Goal: Task Accomplishment & Management: Manage account settings

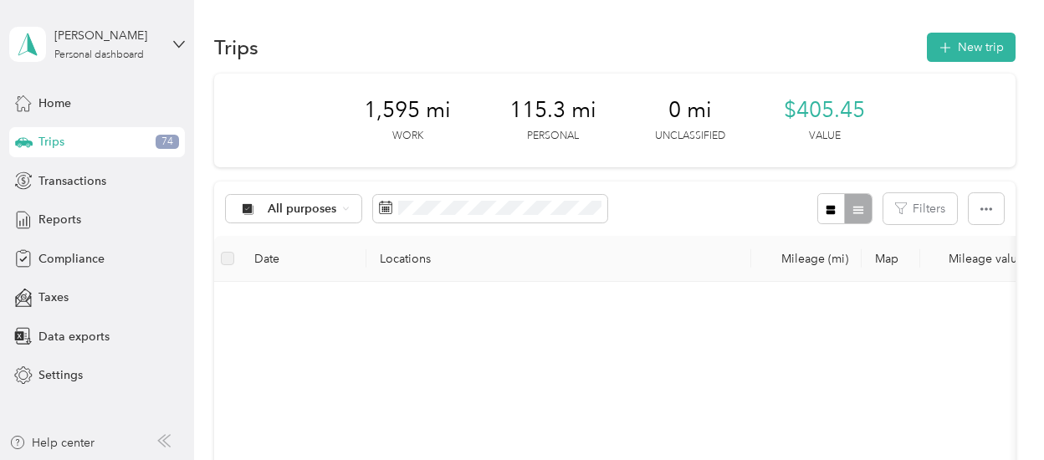
click at [117, 143] on div "Trips 74" at bounding box center [97, 142] width 176 height 30
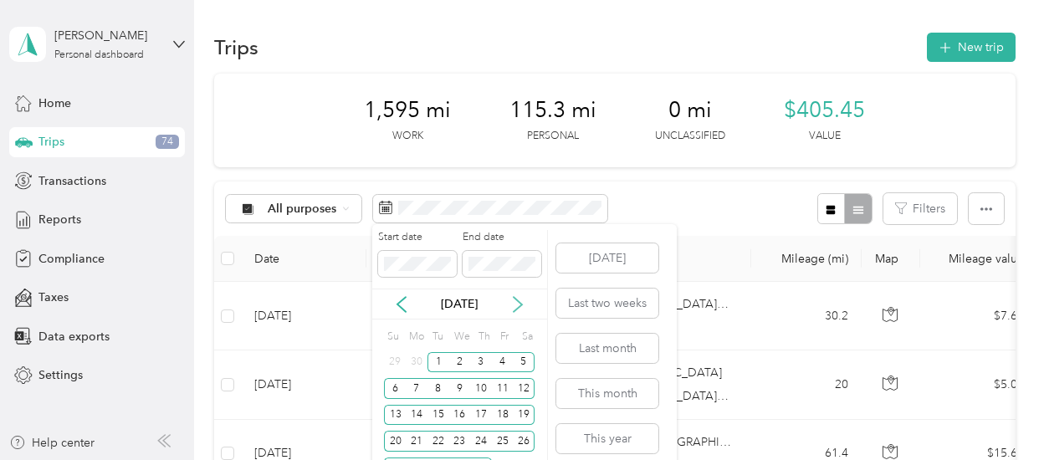
click at [513, 302] on icon at bounding box center [518, 304] width 17 height 17
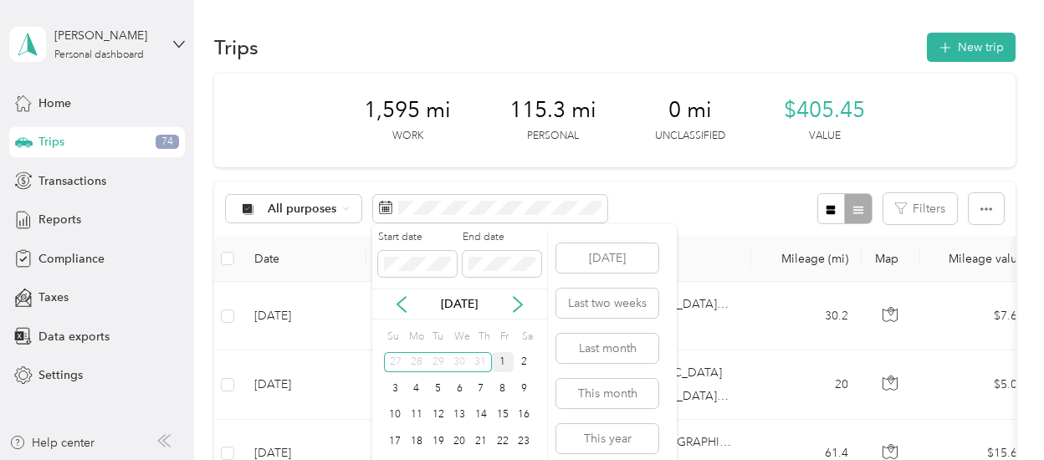
click at [500, 367] on div "1" at bounding box center [503, 362] width 22 height 21
click at [526, 304] on icon at bounding box center [518, 304] width 17 height 17
click at [417, 361] on div "1" at bounding box center [417, 362] width 22 height 21
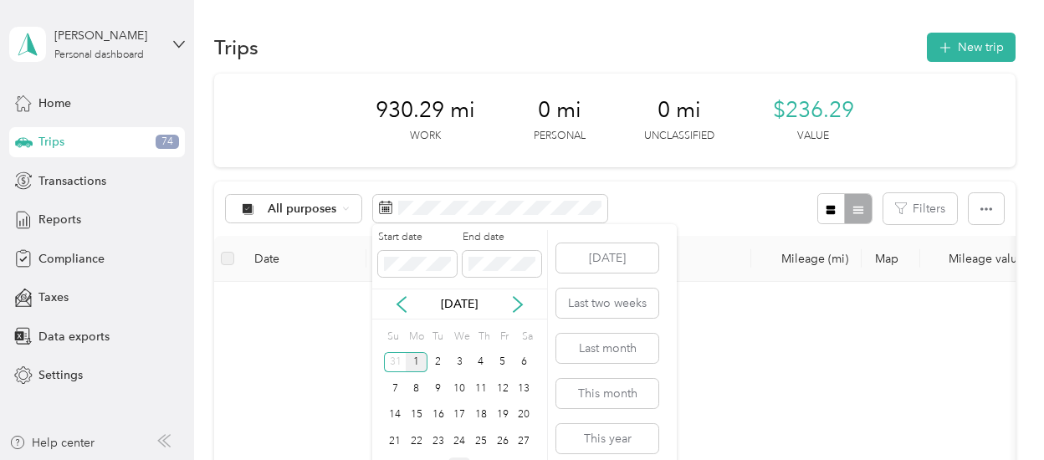
click at [419, 356] on div "1" at bounding box center [417, 362] width 22 height 21
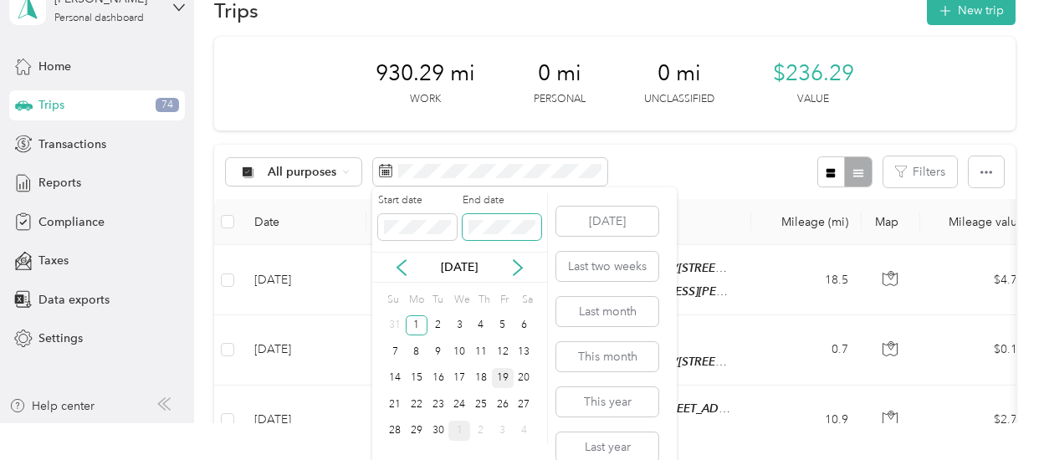
scroll to position [57, 0]
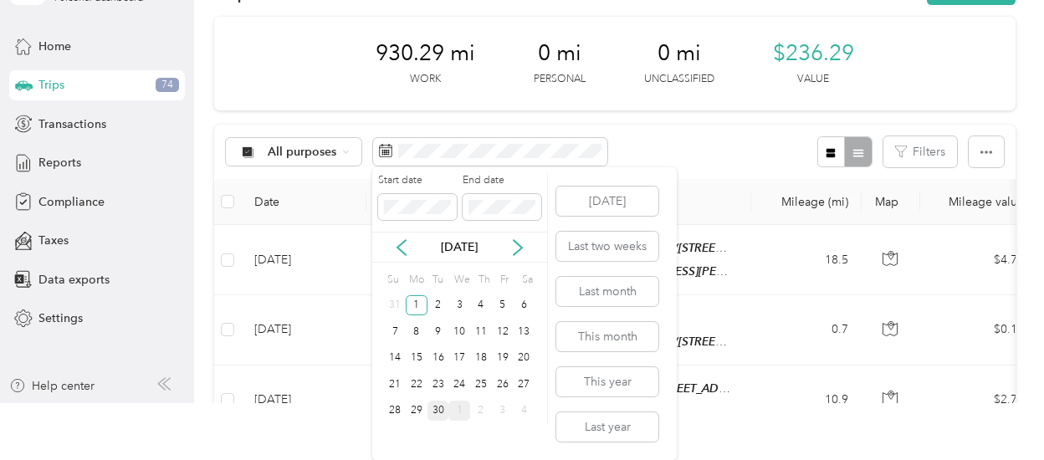
click at [433, 412] on div "30" at bounding box center [439, 411] width 22 height 21
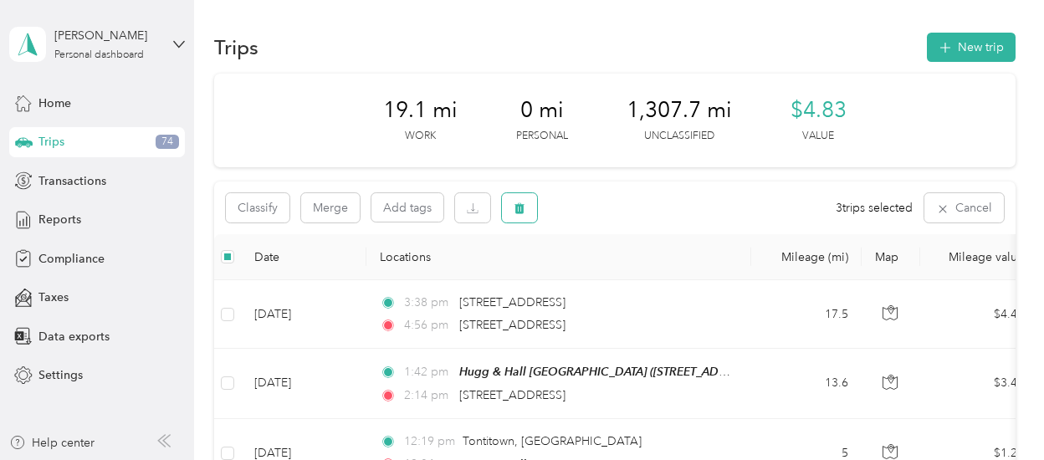
click at [511, 212] on button "button" at bounding box center [519, 207] width 35 height 29
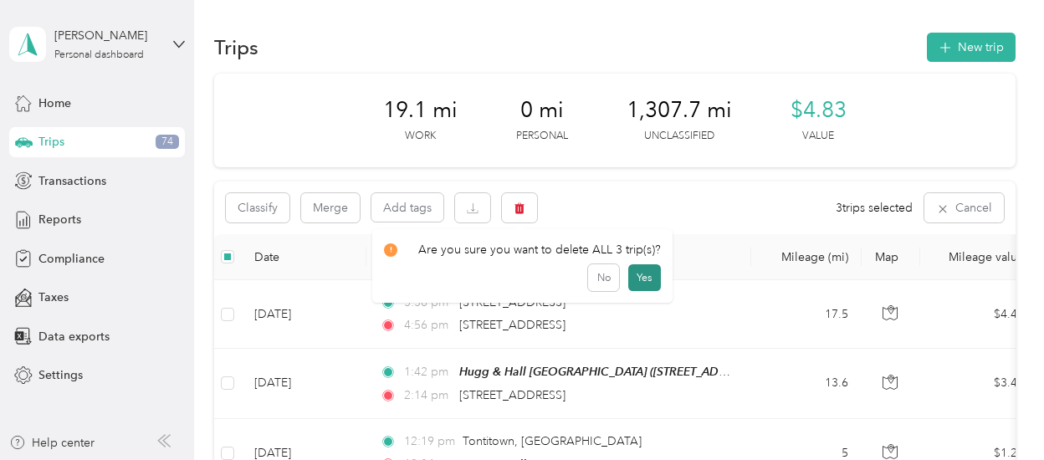
click at [642, 278] on button "Yes" at bounding box center [644, 277] width 33 height 27
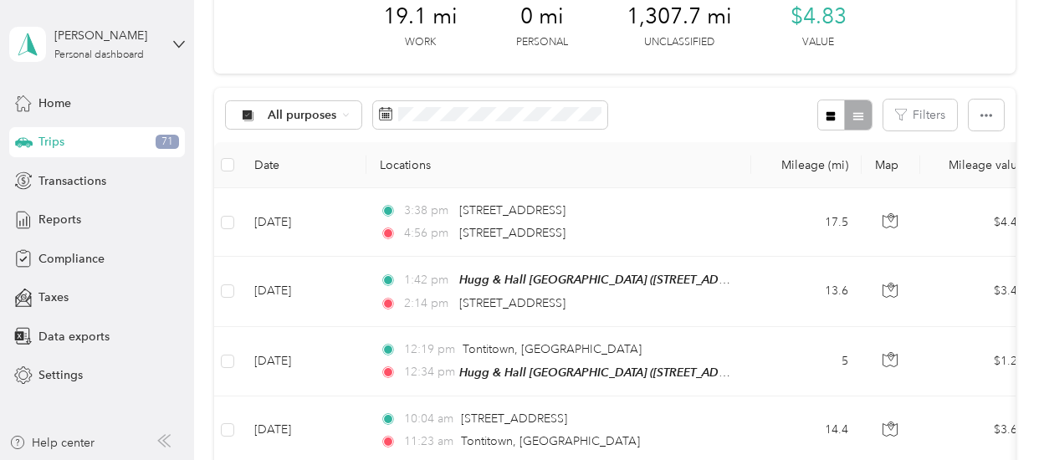
scroll to position [84, 0]
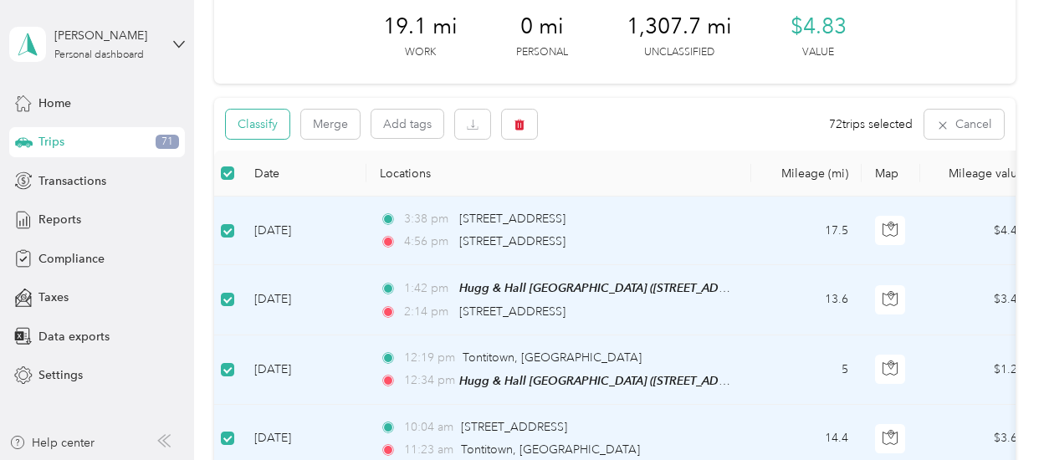
click at [278, 131] on button "Classify" at bounding box center [258, 124] width 64 height 29
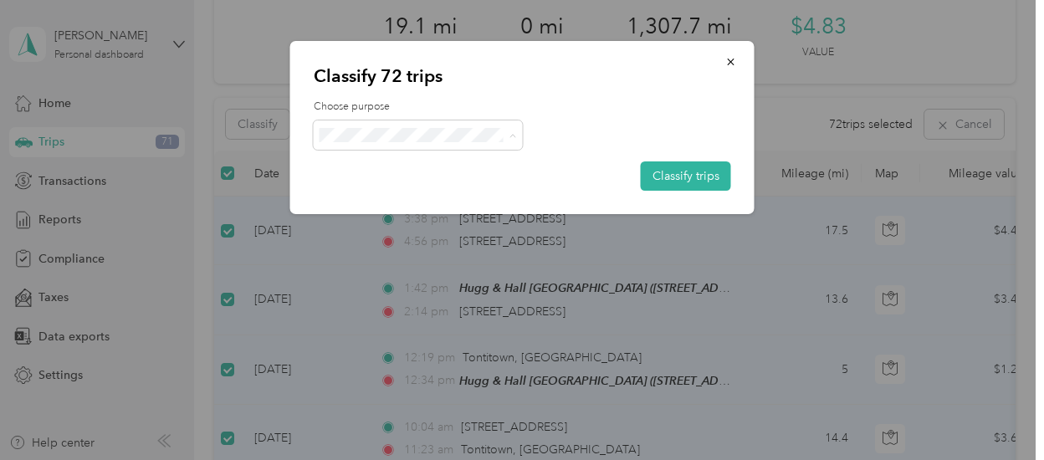
click at [396, 165] on span "Hugg & Hall" at bounding box center [433, 166] width 156 height 18
click at [672, 175] on button "Classify trips" at bounding box center [686, 176] width 90 height 29
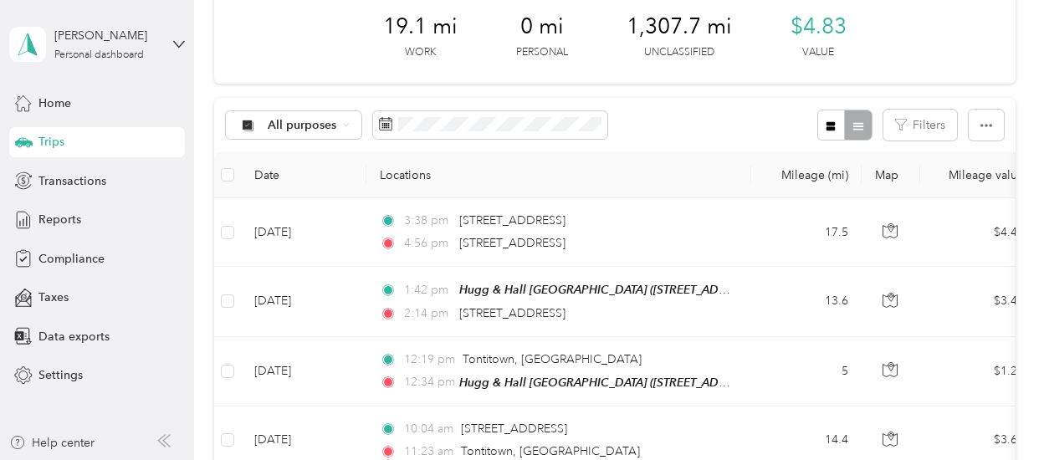
click at [682, 146] on div "All purposes Filters" at bounding box center [614, 125] width 801 height 54
click at [407, 33] on span "19.1 mi" at bounding box center [420, 26] width 74 height 27
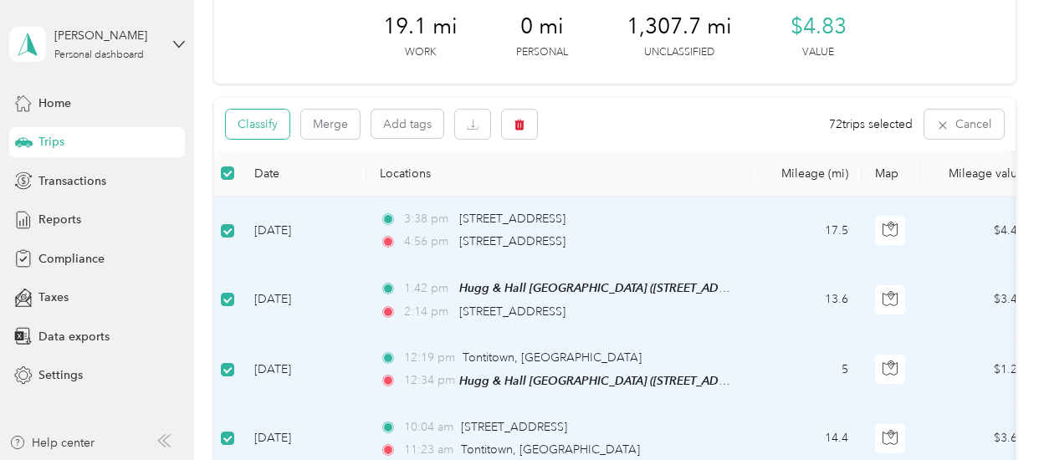
click at [285, 118] on button "Classify" at bounding box center [258, 124] width 64 height 29
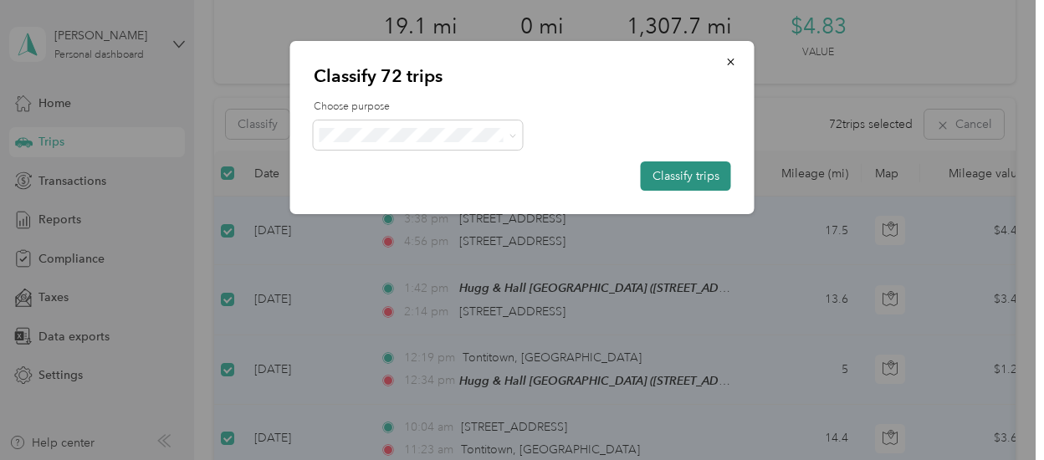
click at [668, 168] on button "Classify trips" at bounding box center [686, 176] width 90 height 29
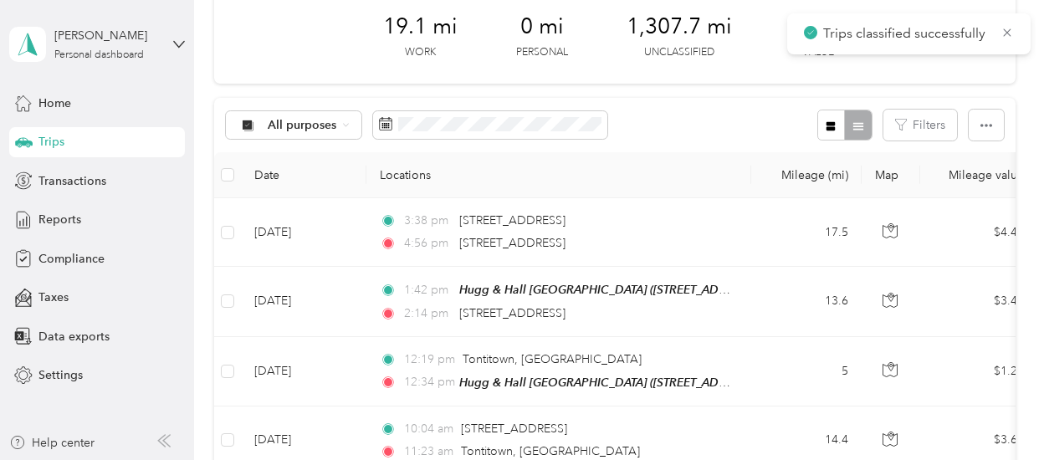
click at [818, 78] on div "19.1 mi Work 0 mi Personal 1,307.7 mi Unclassified $4.83 Value" at bounding box center [614, 37] width 801 height 94
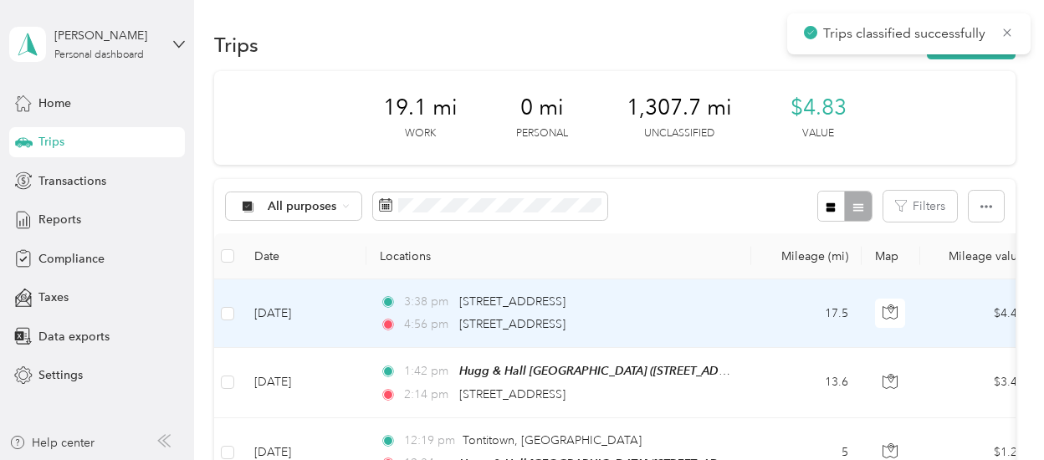
scroll to position [0, 0]
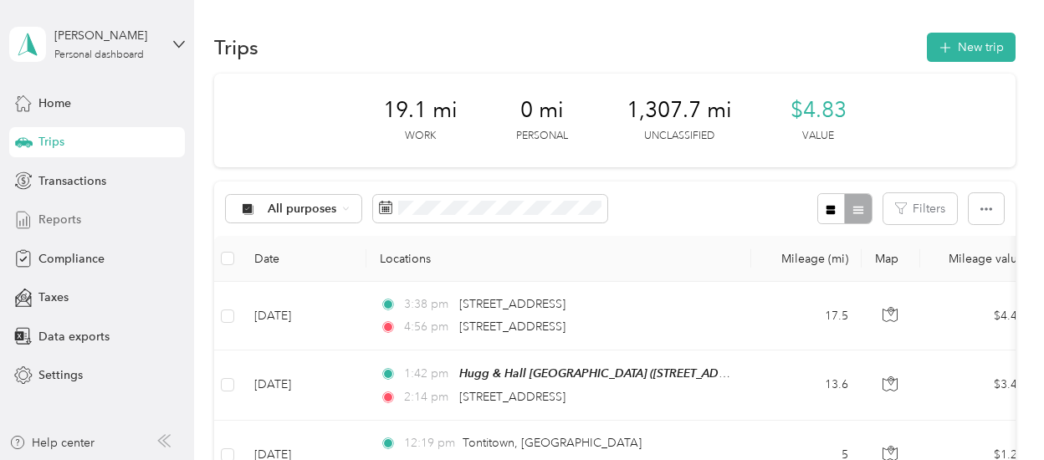
click at [60, 216] on span "Reports" at bounding box center [59, 220] width 43 height 18
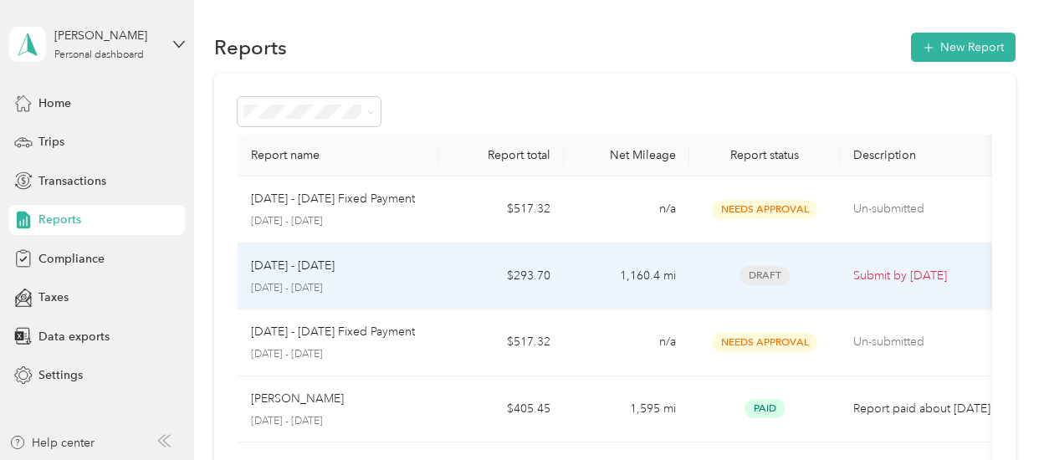
click at [328, 268] on p "[DATE] - [DATE]" at bounding box center [293, 266] width 84 height 18
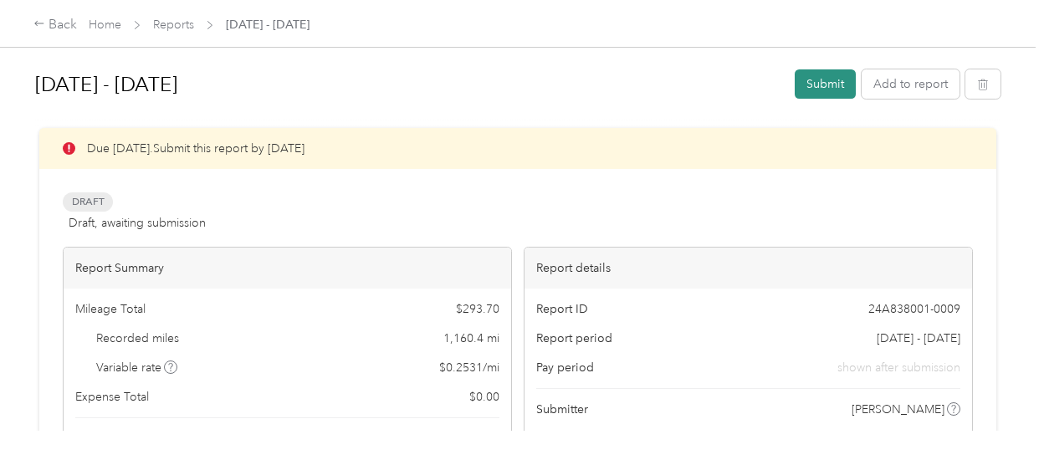
click at [820, 83] on button "Submit" at bounding box center [825, 83] width 61 height 29
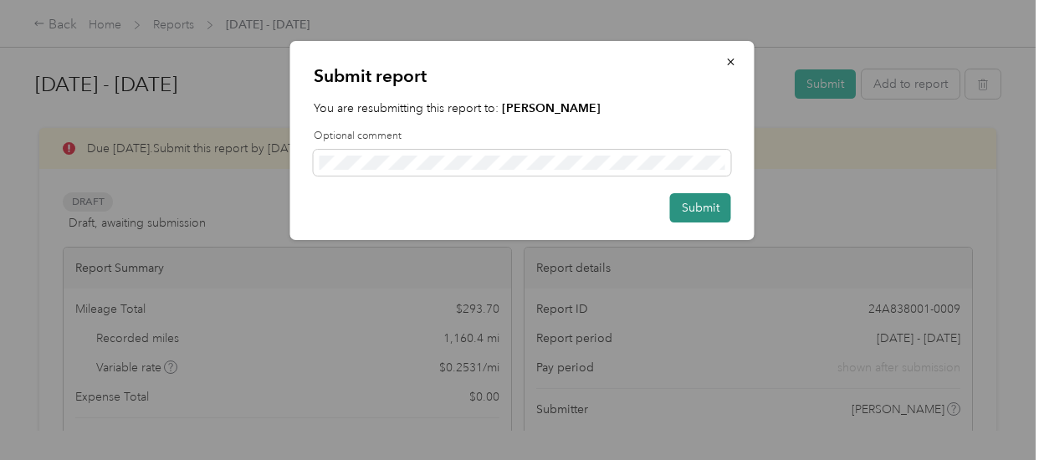
click at [686, 204] on button "Submit" at bounding box center [700, 207] width 61 height 29
